Goal: Task Accomplishment & Management: Use online tool/utility

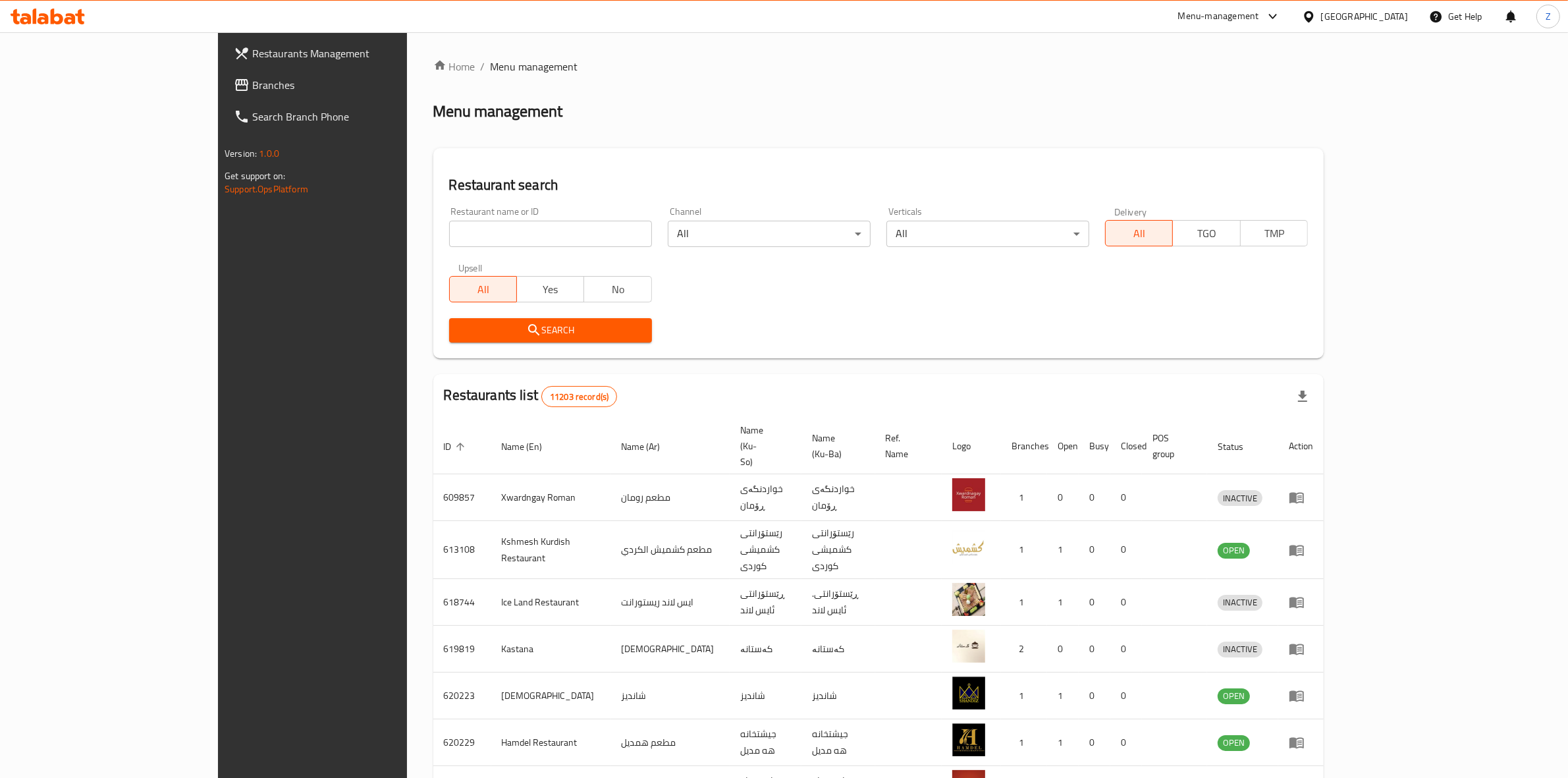
click at [449, 237] on input "search" at bounding box center [550, 234] width 202 height 26
type input "lala fast"
click button "Search" at bounding box center [550, 330] width 202 height 24
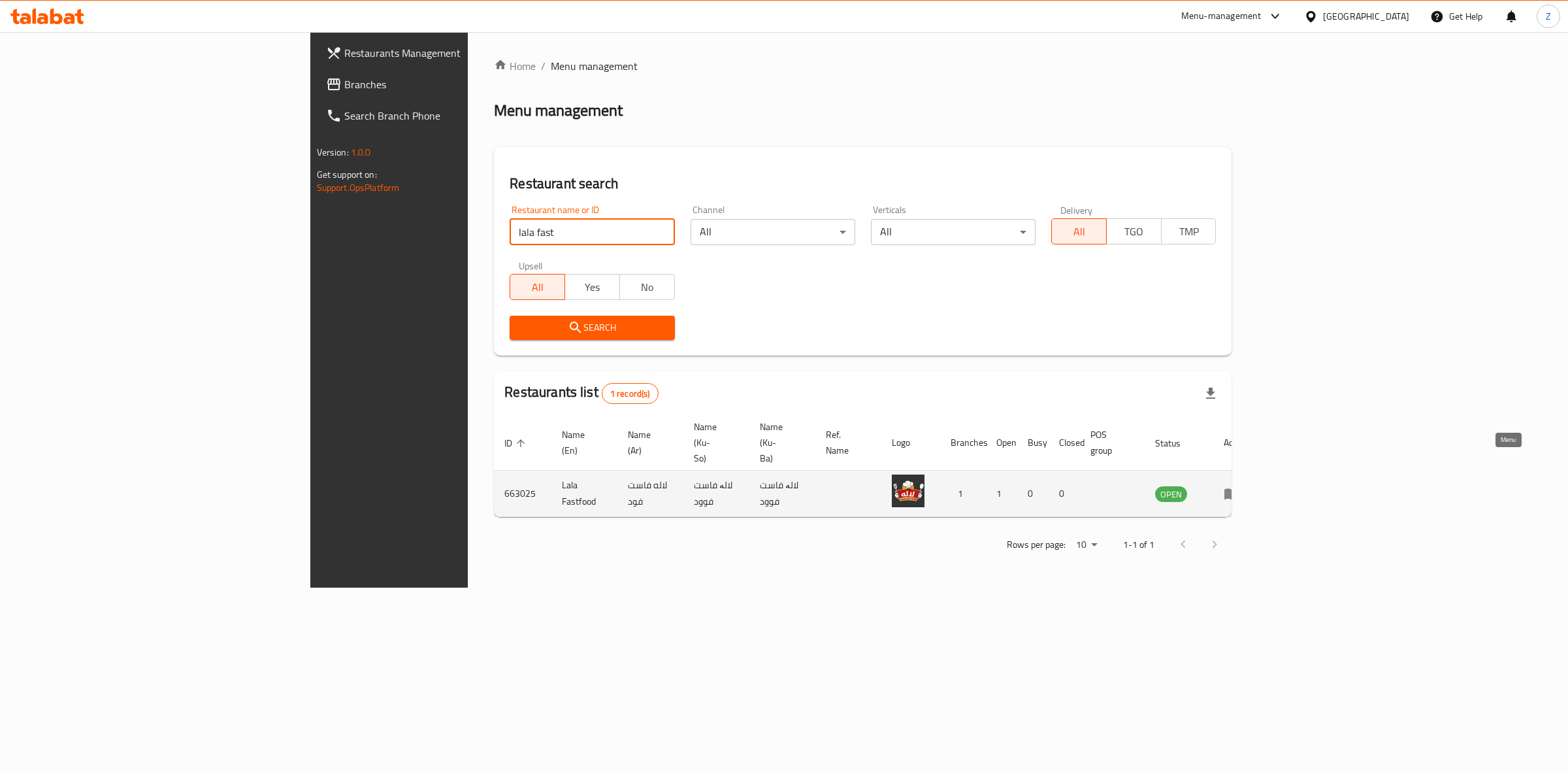
click at [1239, 489] on icon "enhanced table" at bounding box center [1231, 494] width 15 height 11
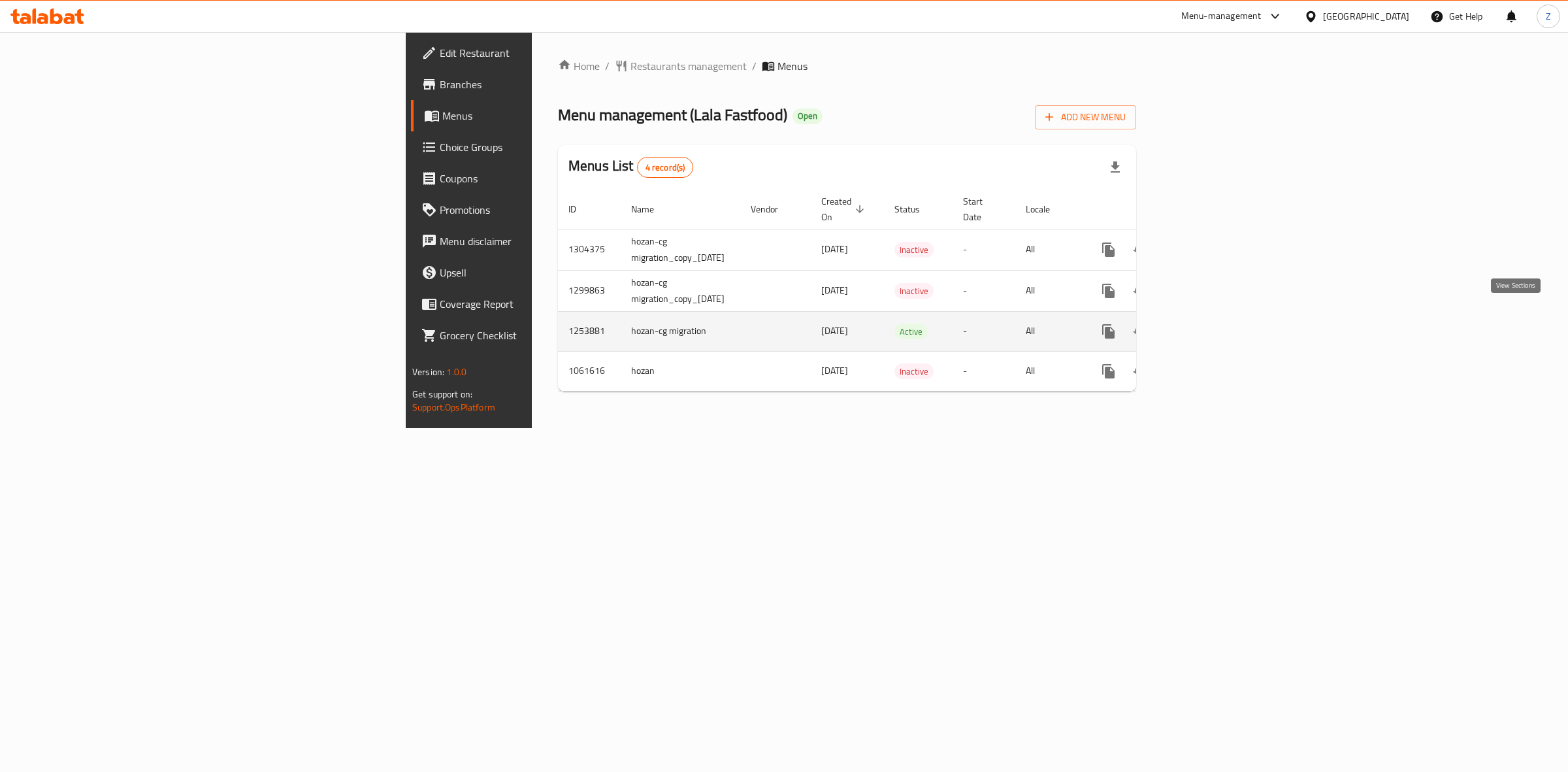
click at [1211, 324] on icon "enhanced table" at bounding box center [1203, 331] width 15 height 15
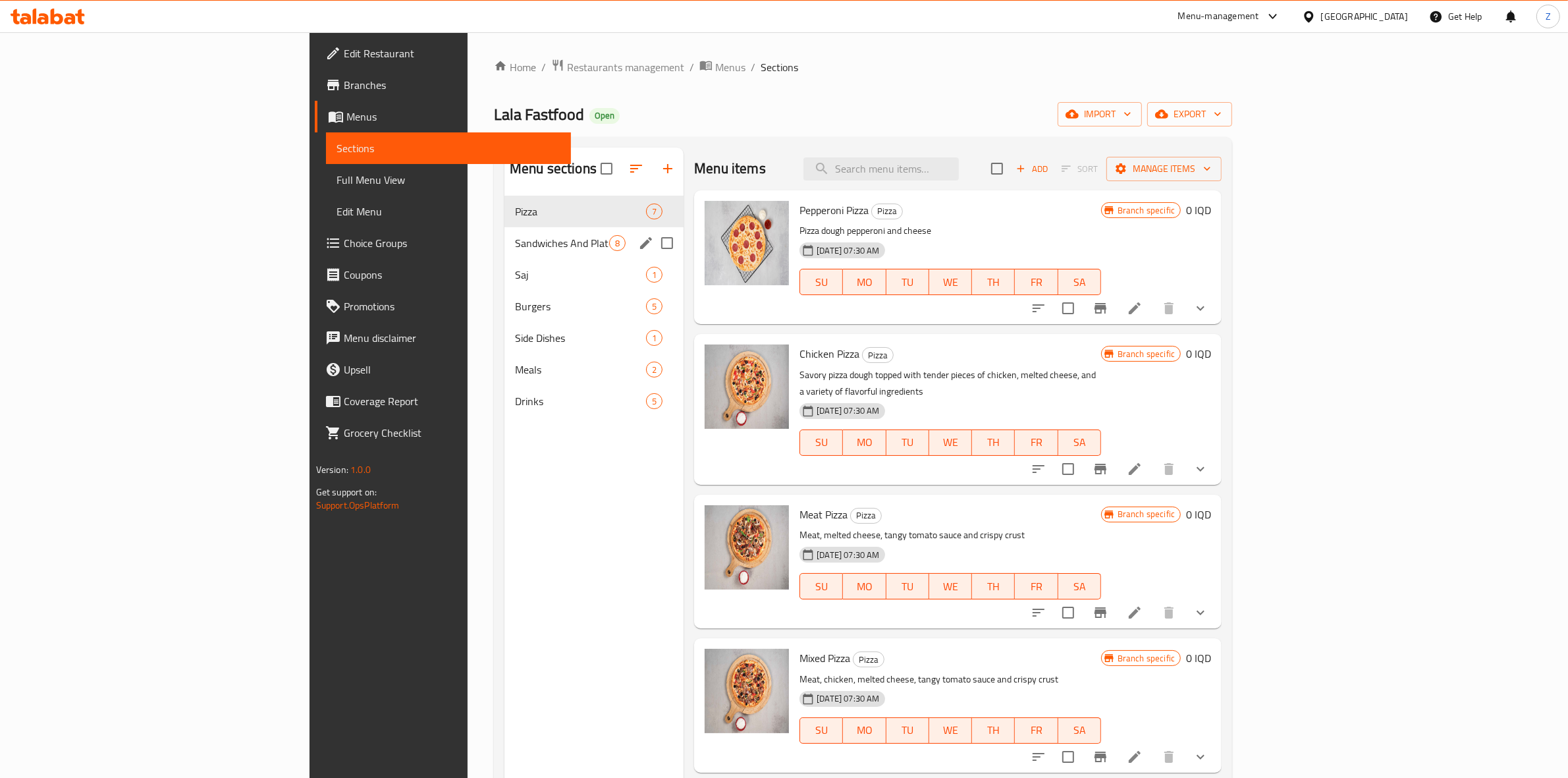
click at [515, 244] on span "Sandwiches And Plates" at bounding box center [562, 243] width 94 height 16
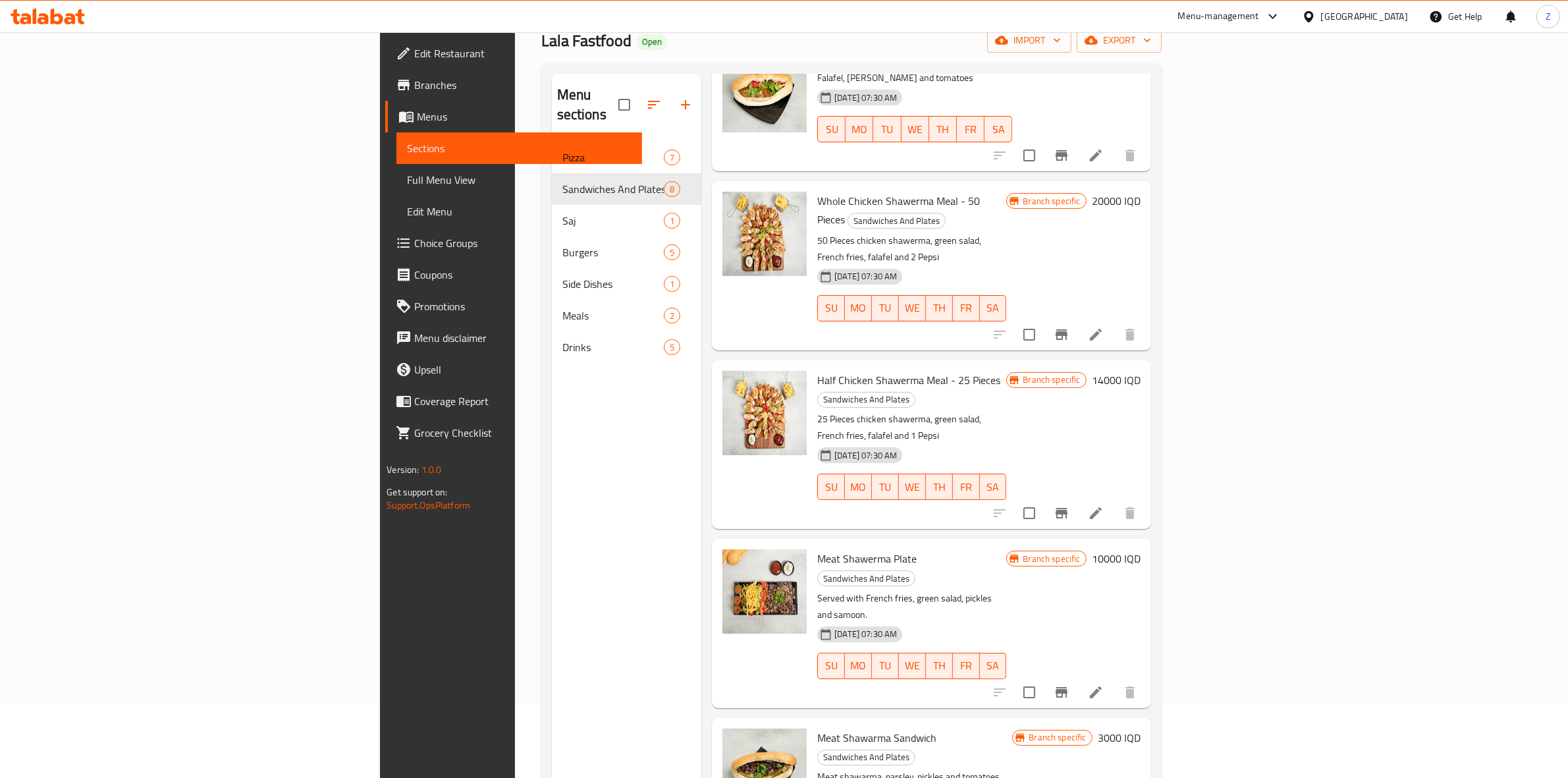
scroll to position [74, 0]
click at [1070, 326] on icon "Branch-specific-item" at bounding box center [1061, 334] width 16 height 16
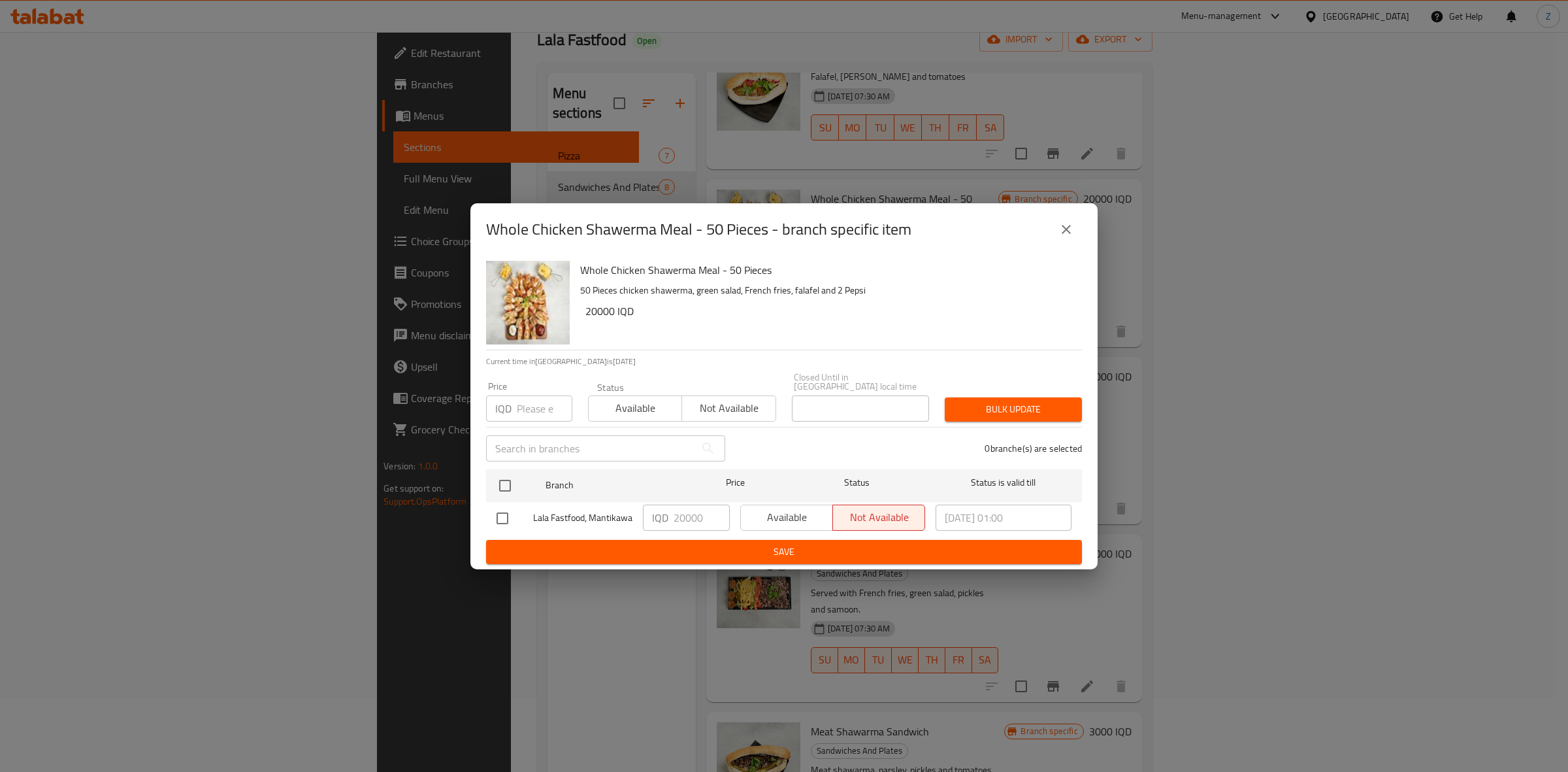
click at [1063, 228] on icon "close" at bounding box center [1067, 229] width 15 height 15
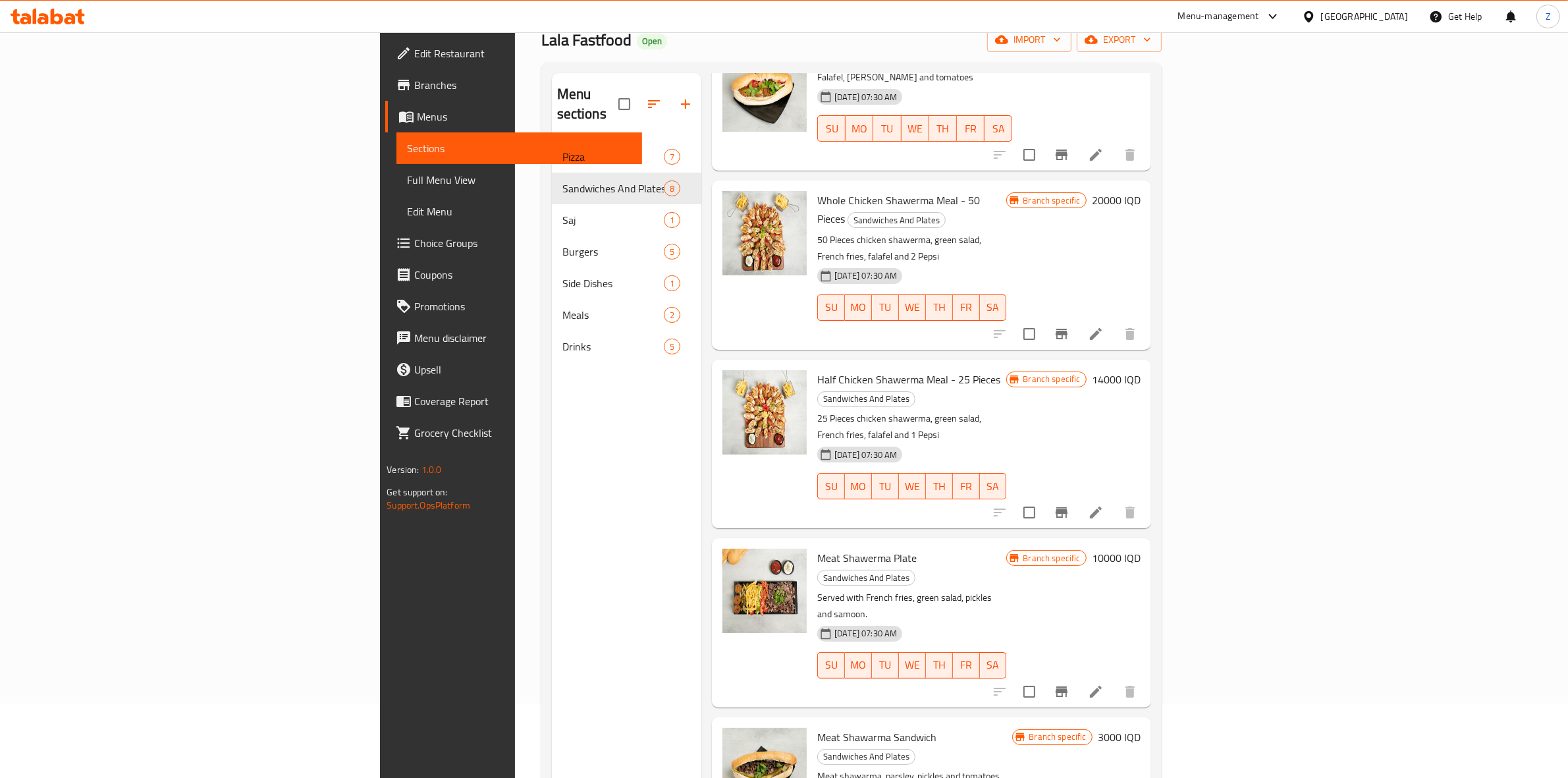
click at [1067, 507] on icon "Branch-specific-item" at bounding box center [1062, 512] width 12 height 10
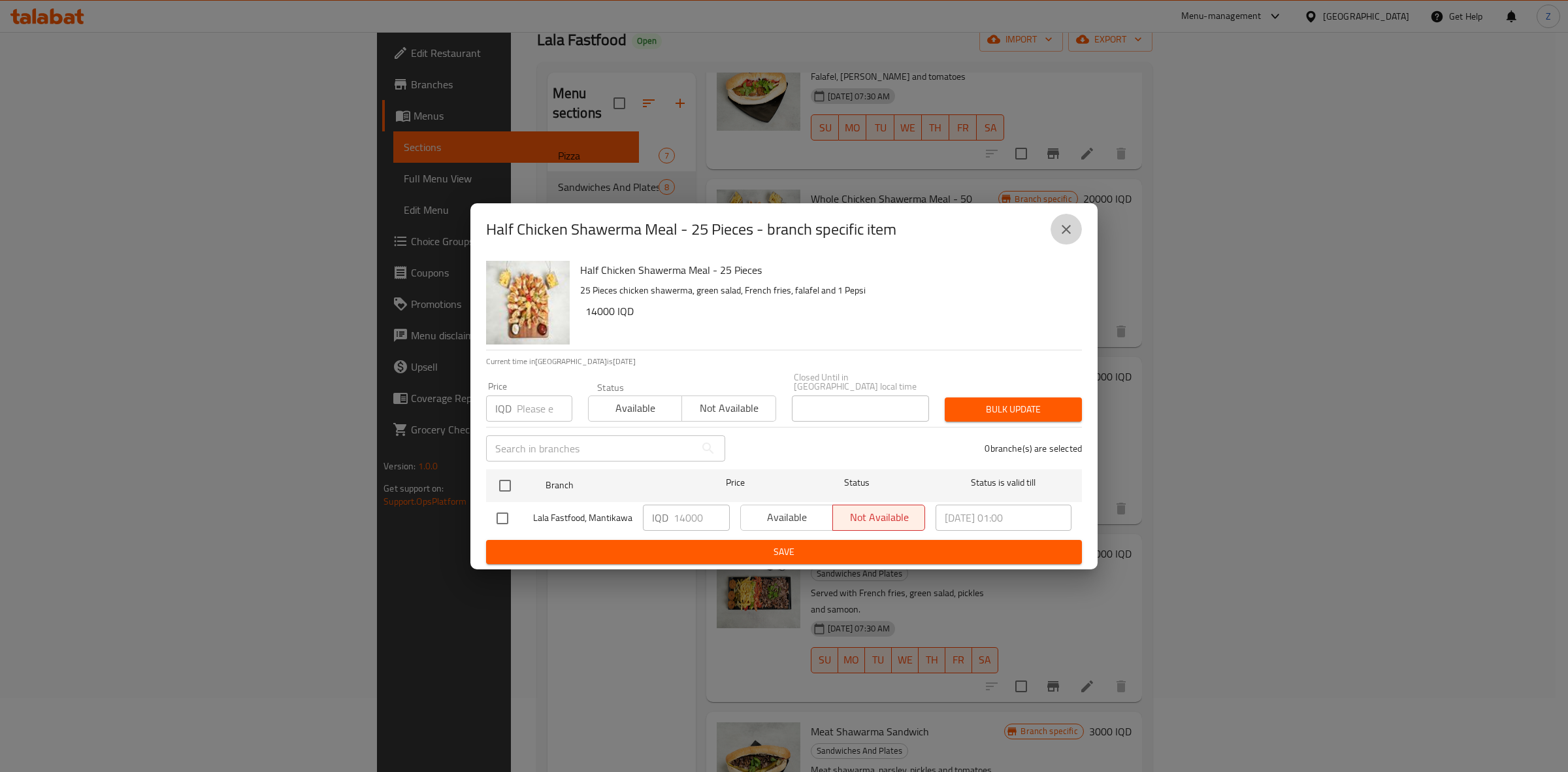
click at [1073, 234] on icon "close" at bounding box center [1067, 229] width 15 height 15
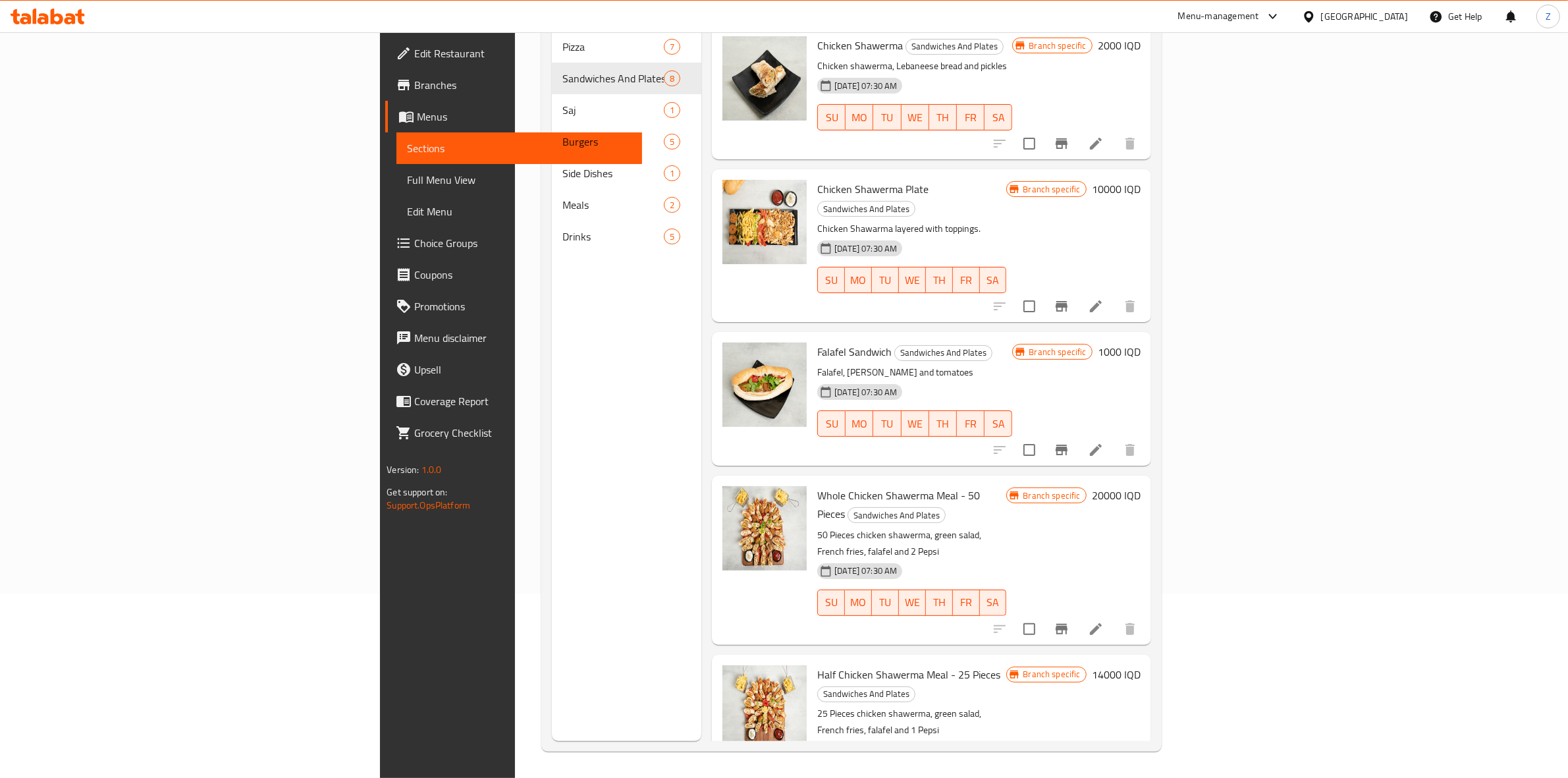
scroll to position [0, 0]
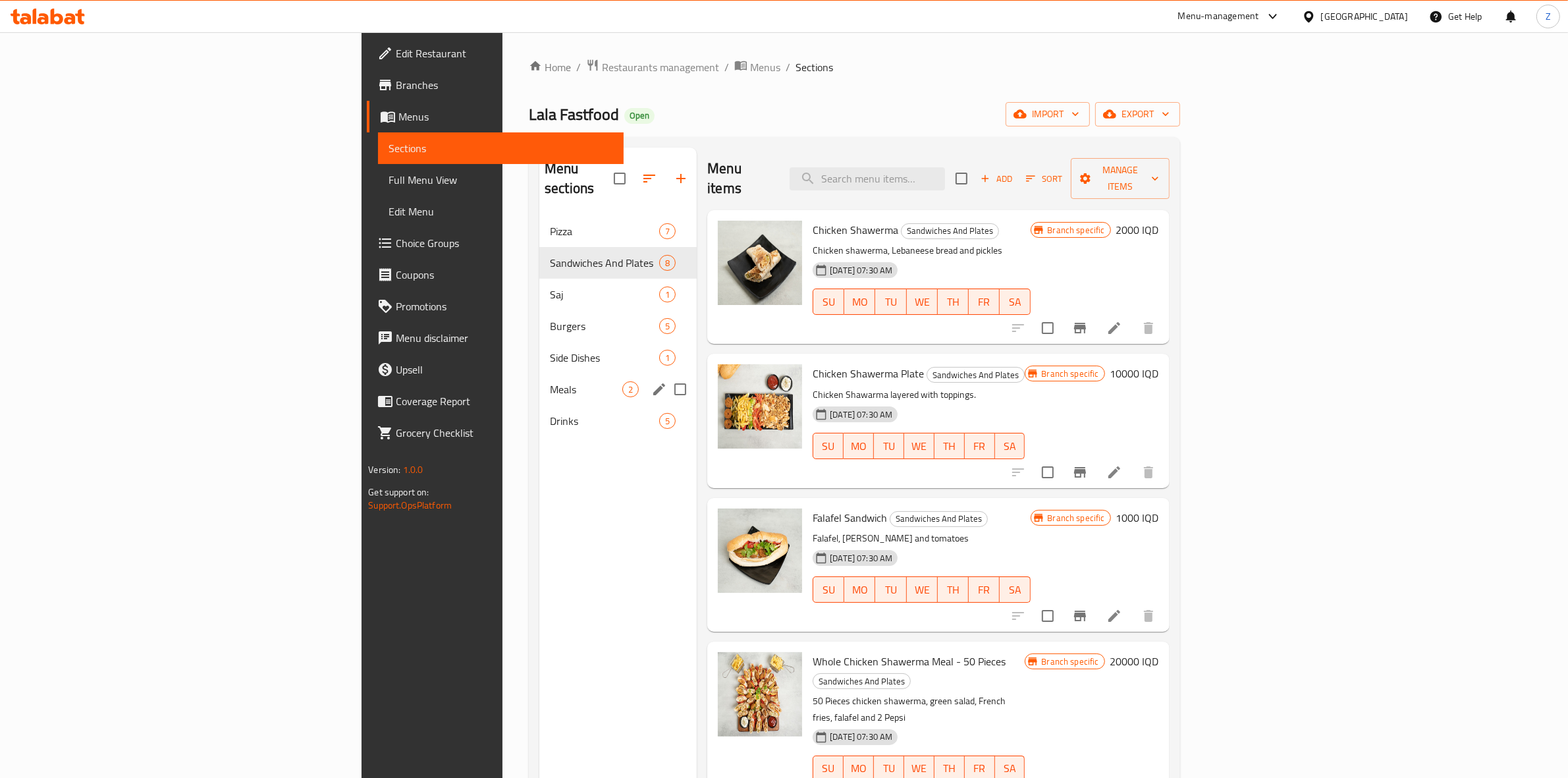
click at [549, 382] on span "Meals" at bounding box center [586, 389] width 73 height 16
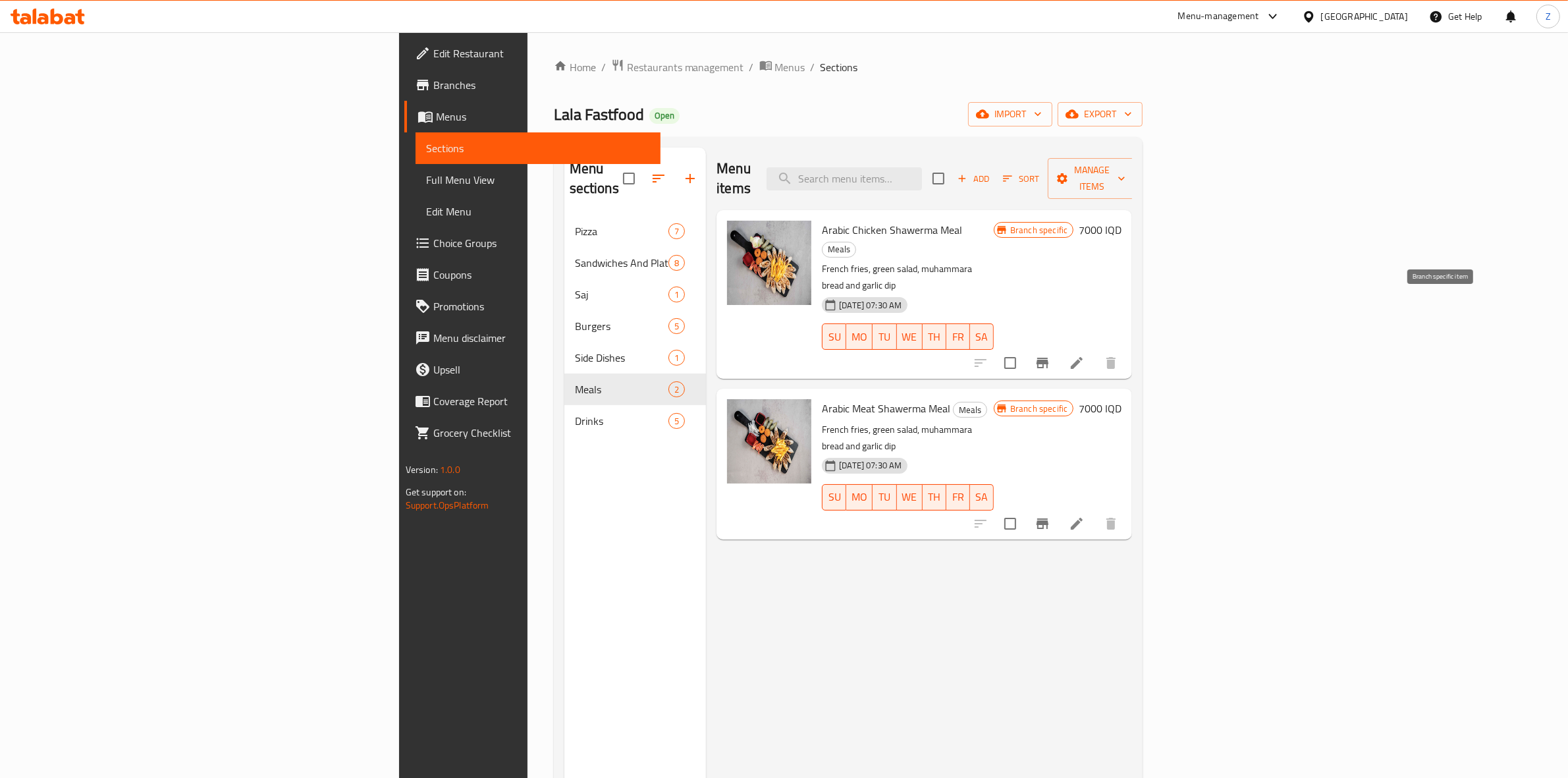
click at [1051, 355] on icon "Branch-specific-item" at bounding box center [1042, 363] width 16 height 16
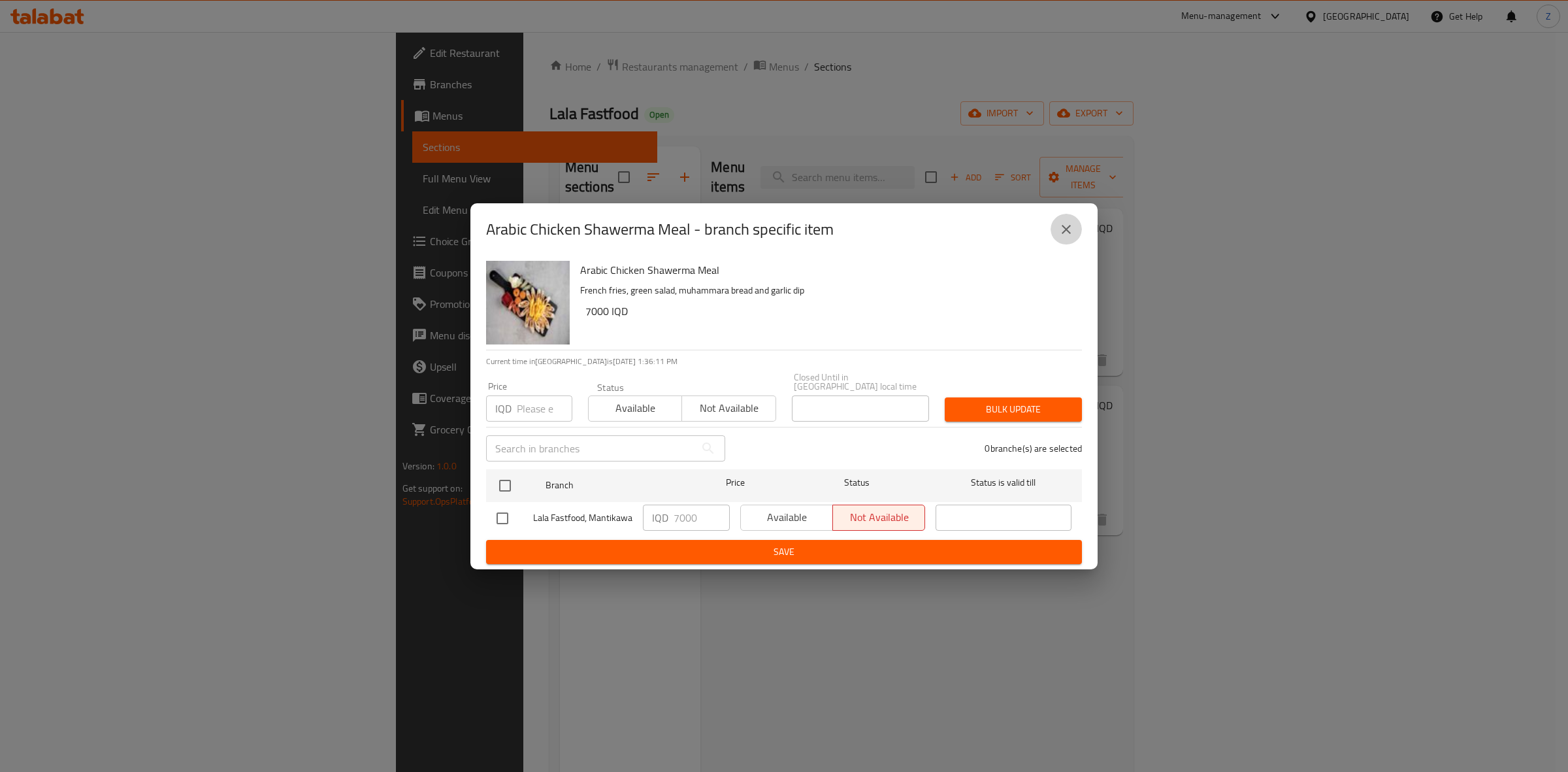
click at [1065, 237] on icon "close" at bounding box center [1067, 229] width 15 height 15
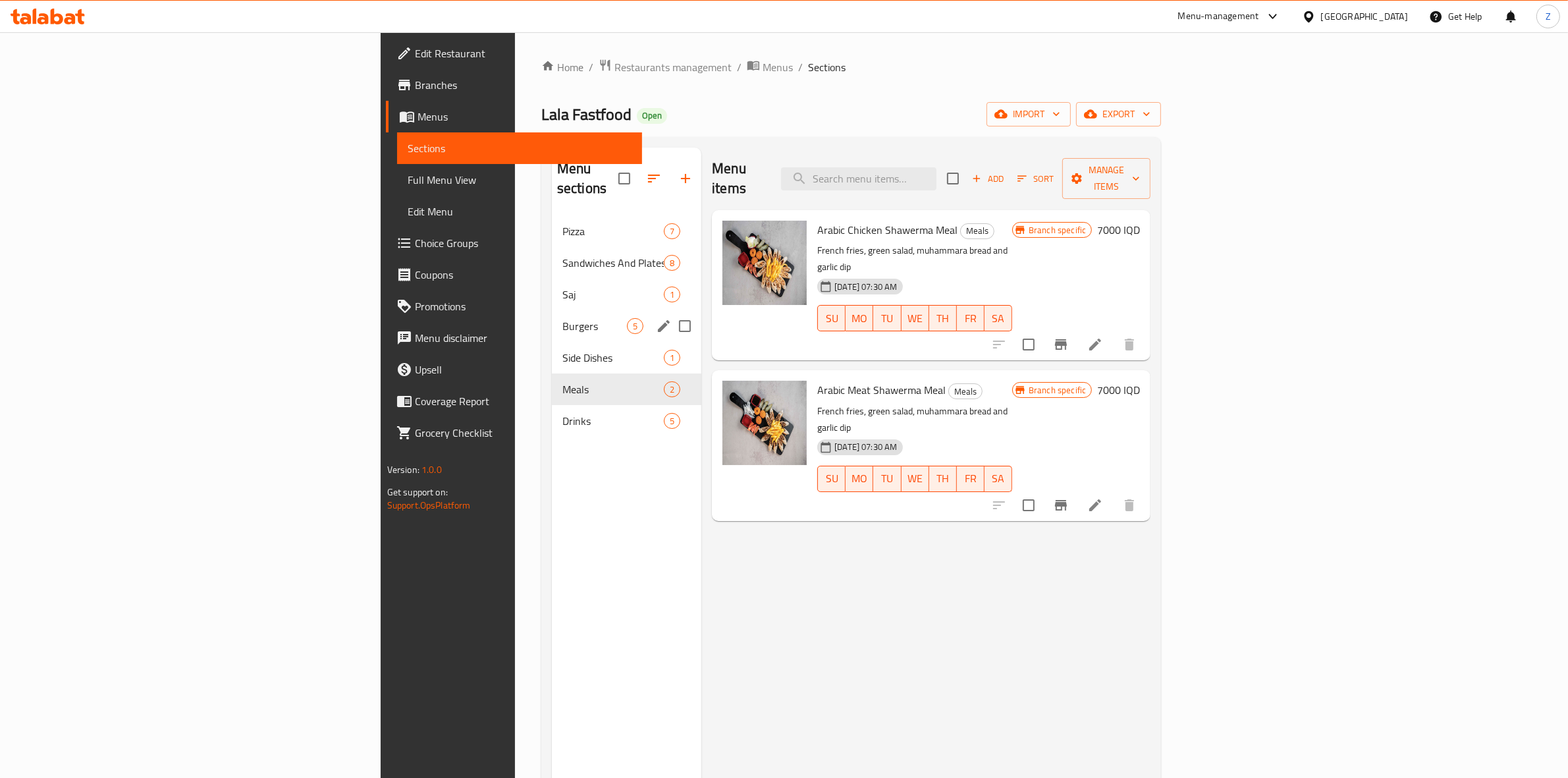
click at [552, 310] on div "Burgers 5" at bounding box center [627, 325] width 150 height 32
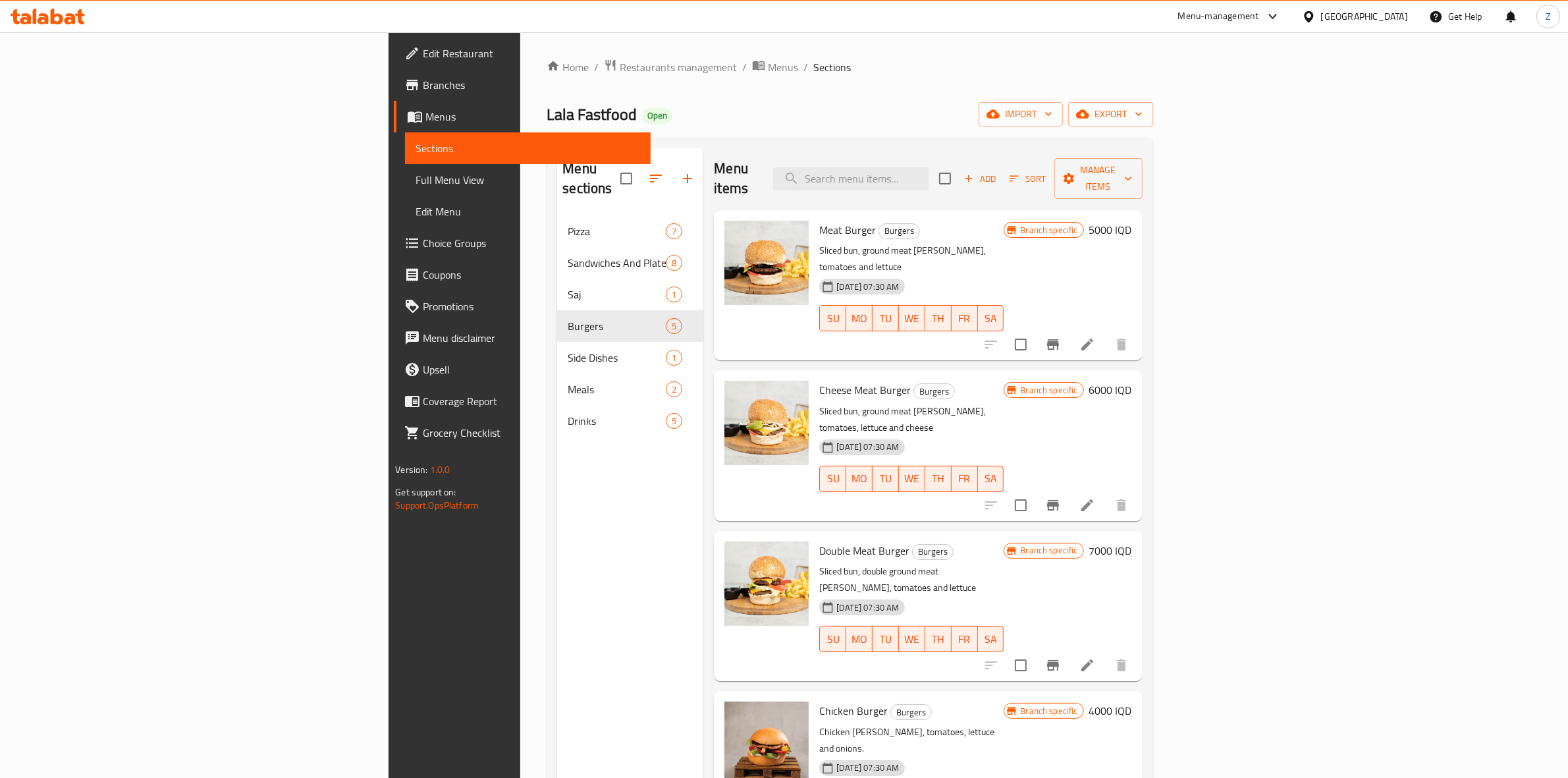
scroll to position [185, 0]
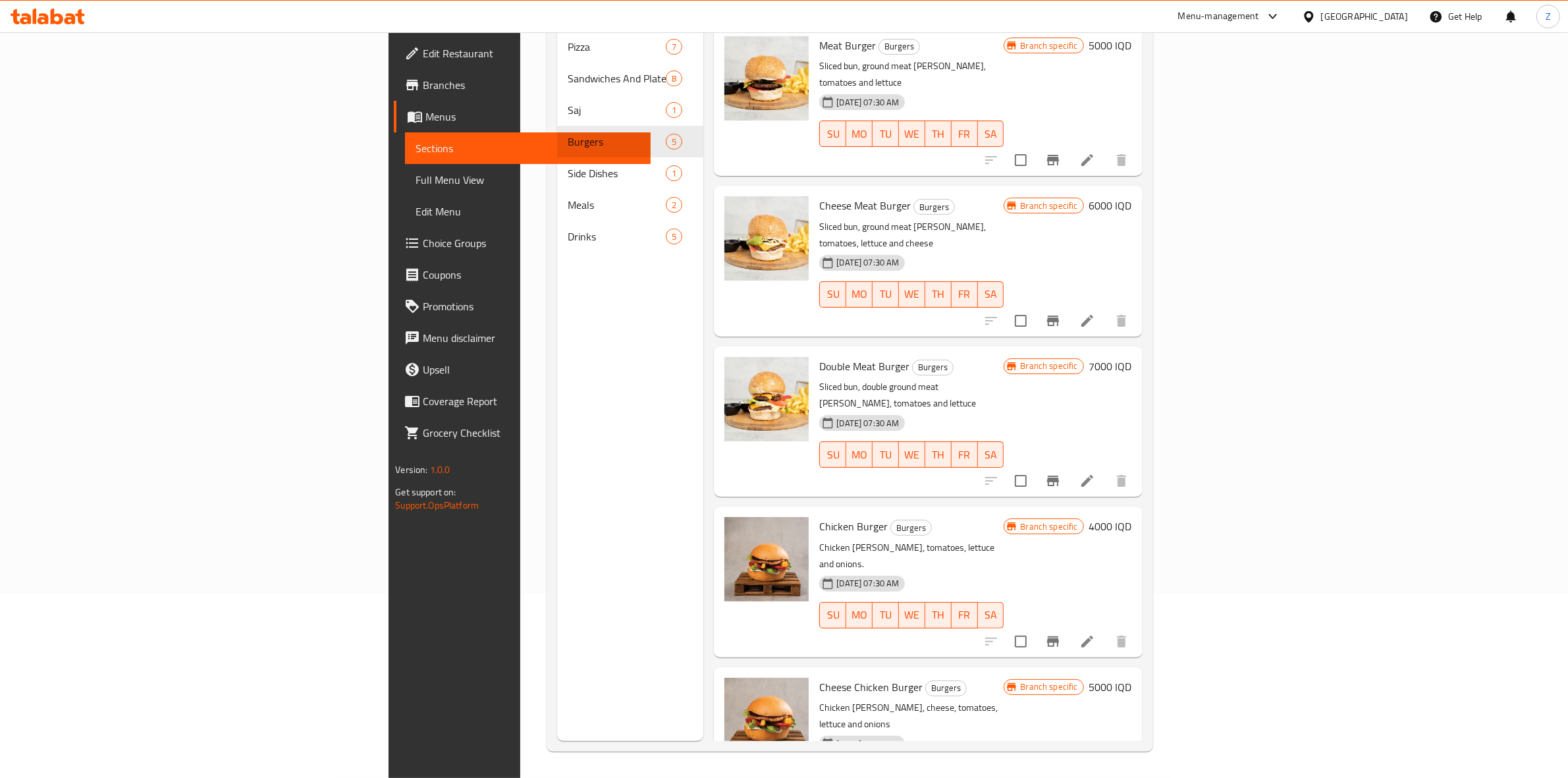
click at [1058, 636] on icon "Branch-specific-item" at bounding box center [1053, 641] width 12 height 10
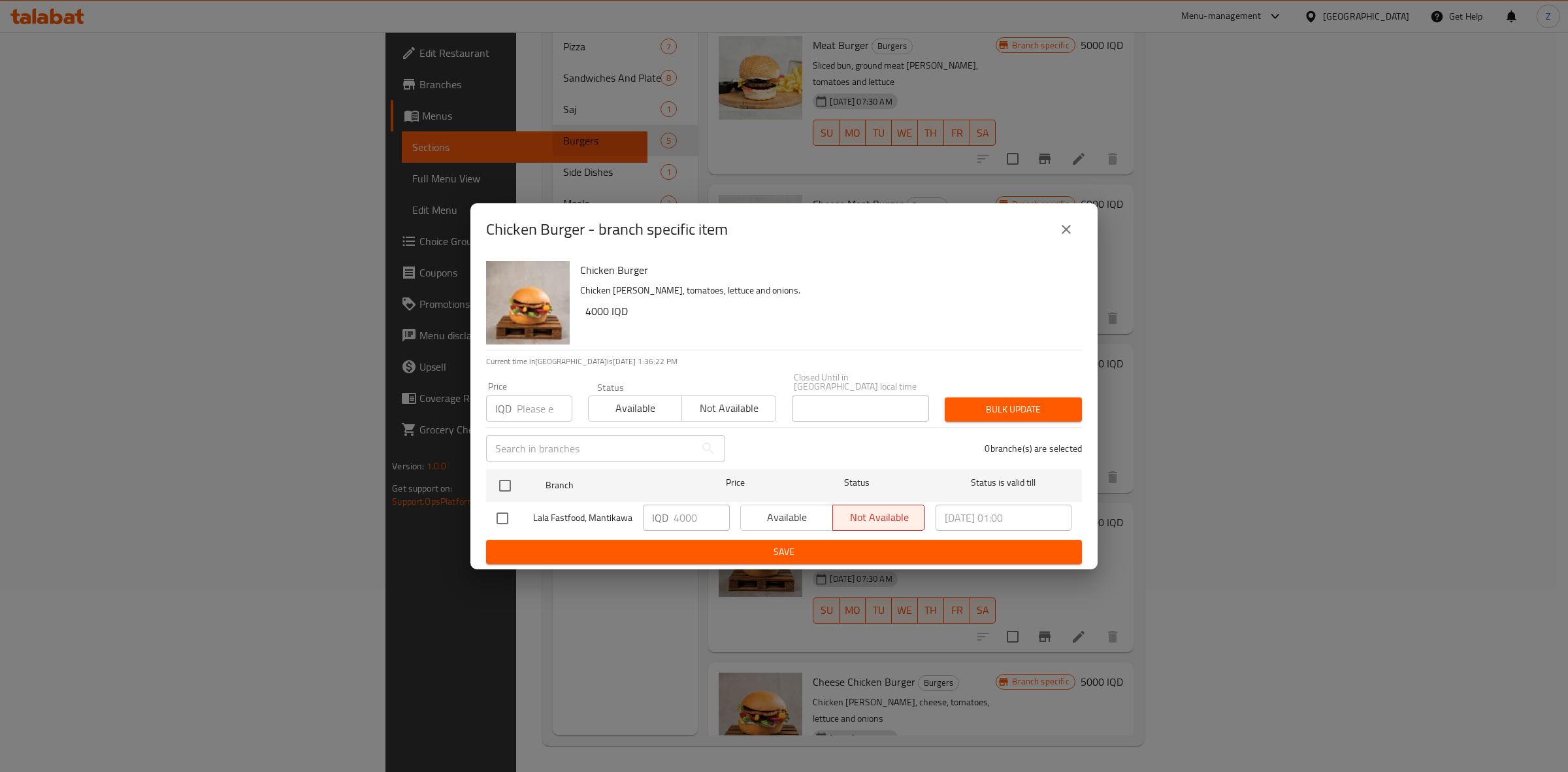
click at [1073, 234] on icon "close" at bounding box center [1067, 229] width 15 height 15
